Goal: Transaction & Acquisition: Purchase product/service

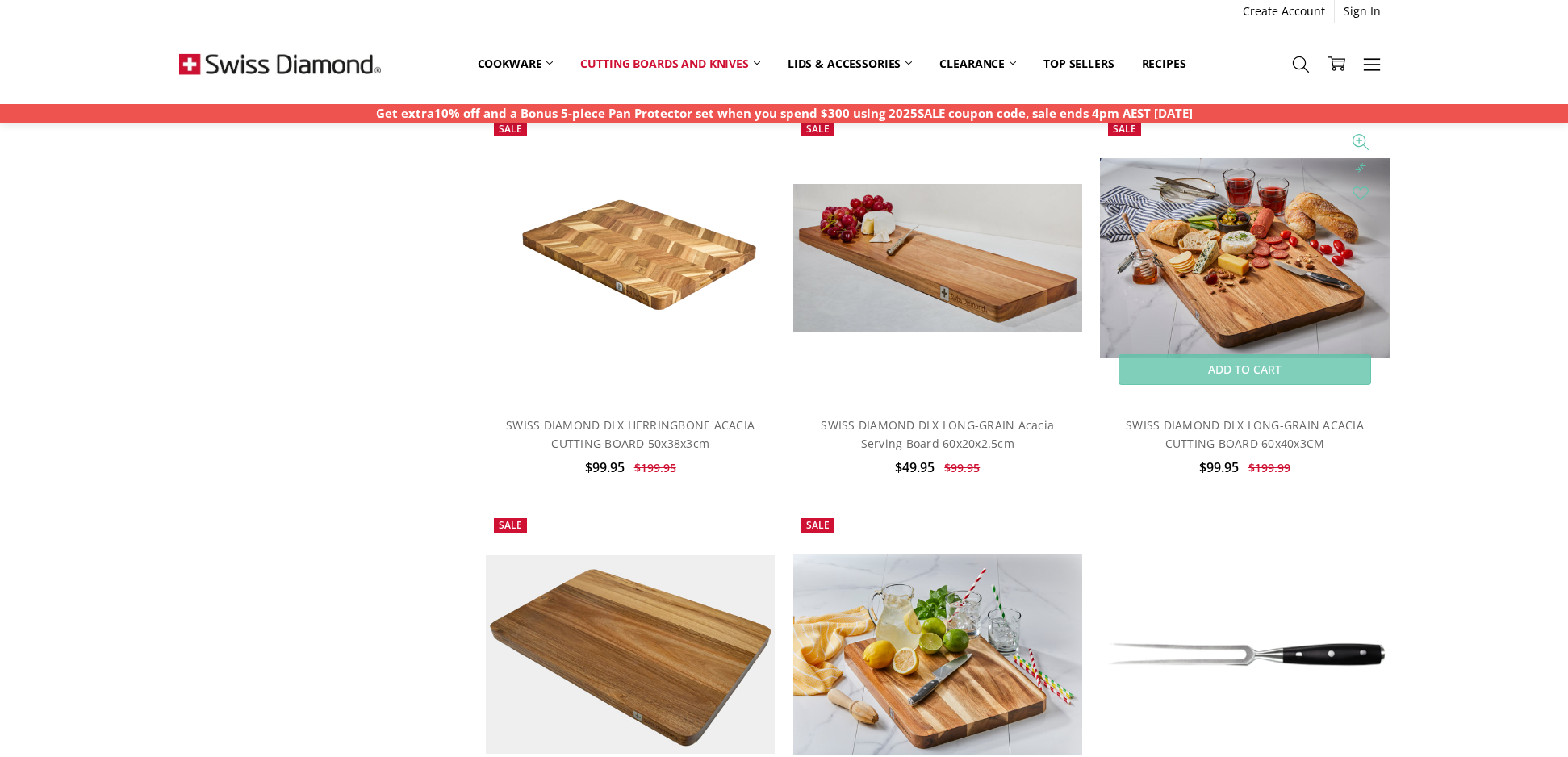
scroll to position [514, 0]
click at [1244, 284] on img at bounding box center [1245, 258] width 289 height 200
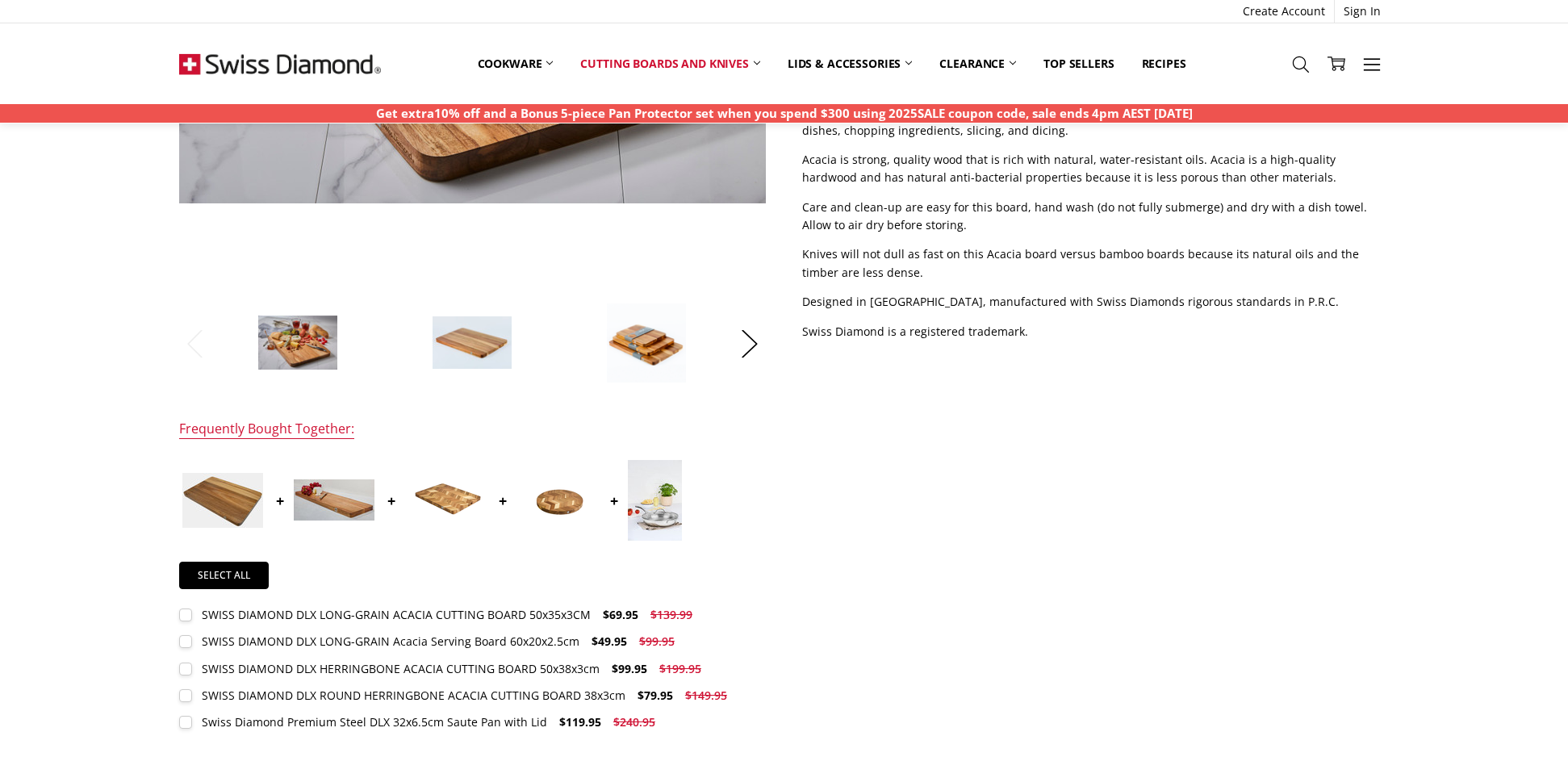
scroll to position [472, 0]
